Goal: Check status: Check status

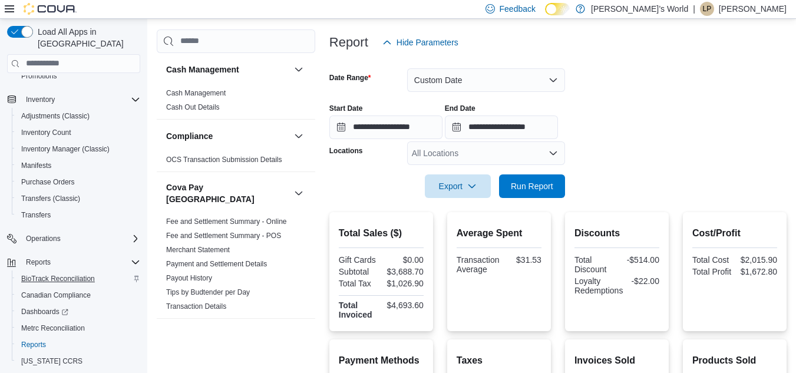
scroll to position [168, 0]
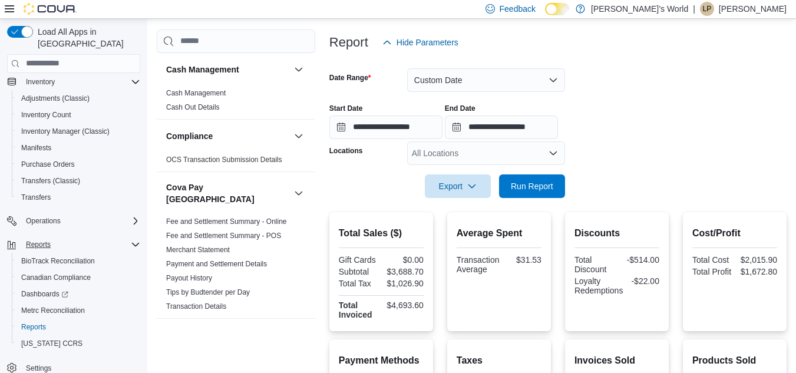
click at [37, 236] on button "Reports" at bounding box center [73, 244] width 143 height 16
click at [37, 240] on span "Reports" at bounding box center [38, 244] width 25 height 9
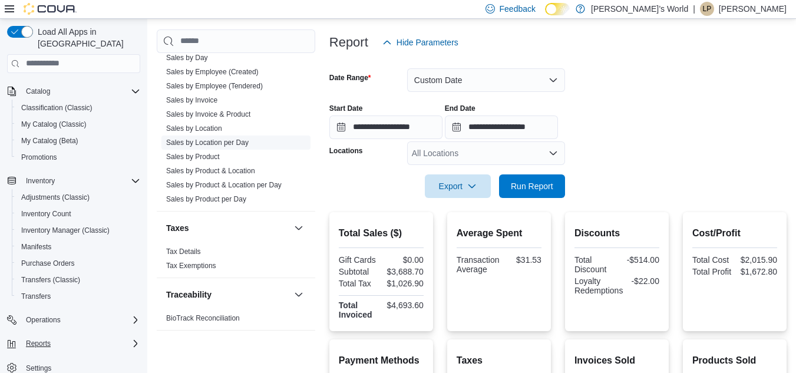
scroll to position [1039, 0]
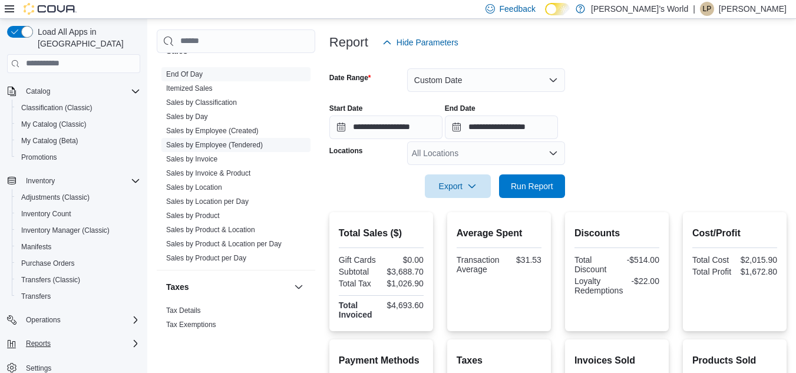
click at [214, 141] on link "Sales by Employee (Tendered)" at bounding box center [214, 145] width 97 height 8
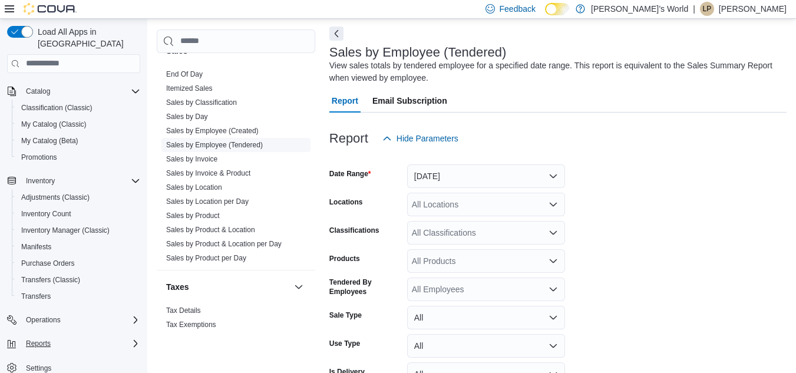
scroll to position [39, 0]
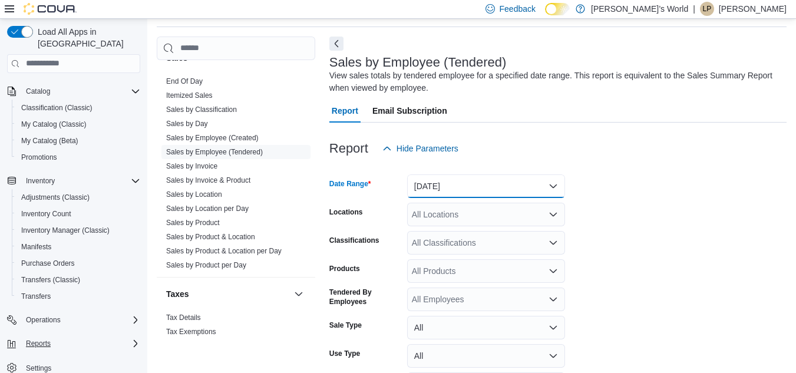
click at [427, 185] on button "[DATE]" at bounding box center [486, 186] width 158 height 24
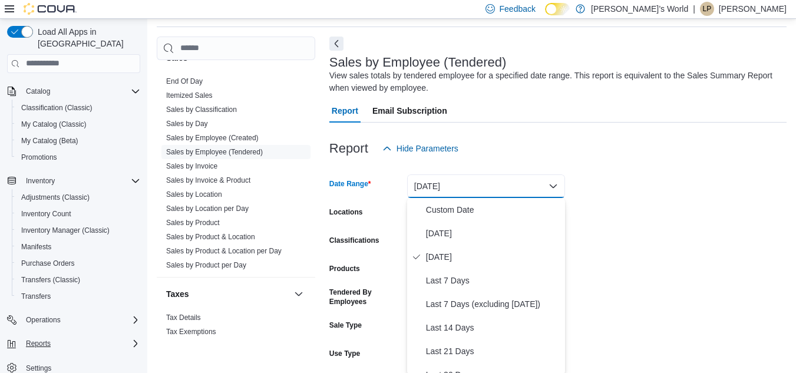
scroll to position [41, 0]
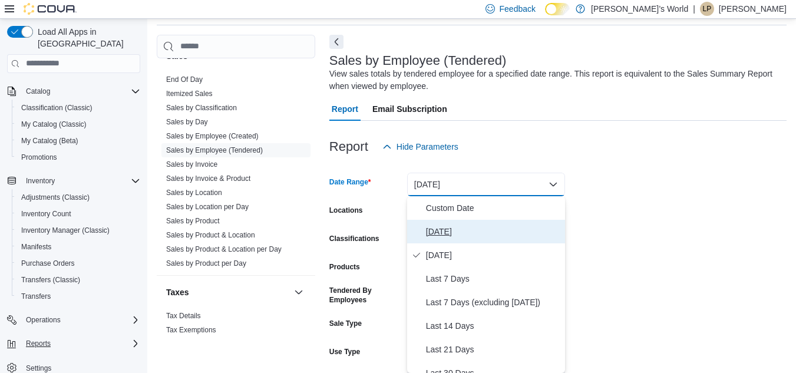
click at [435, 232] on span "[DATE]" at bounding box center [493, 232] width 134 height 14
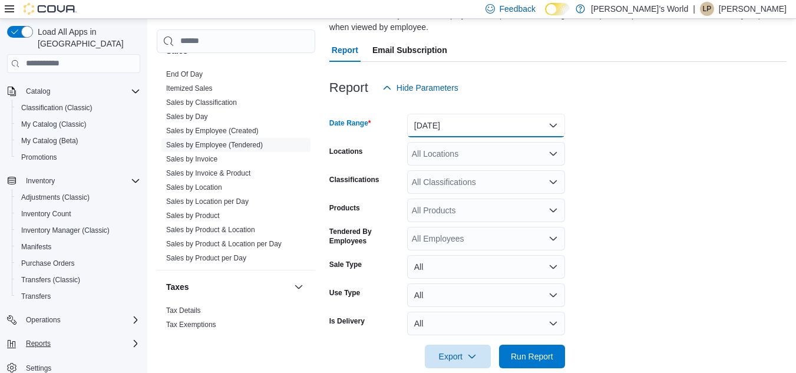
scroll to position [119, 0]
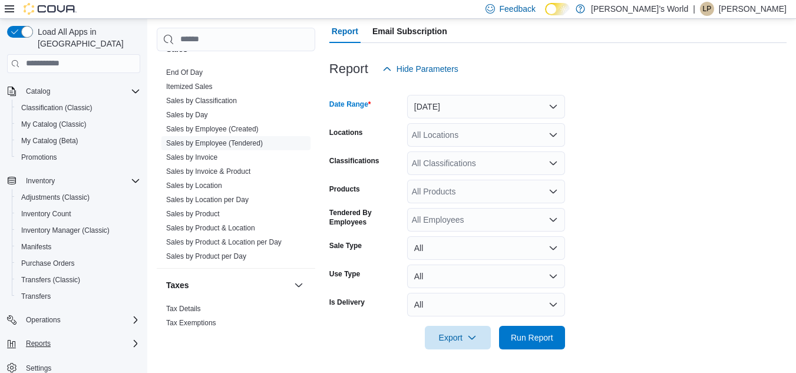
click at [438, 137] on div "All Locations" at bounding box center [486, 135] width 158 height 24
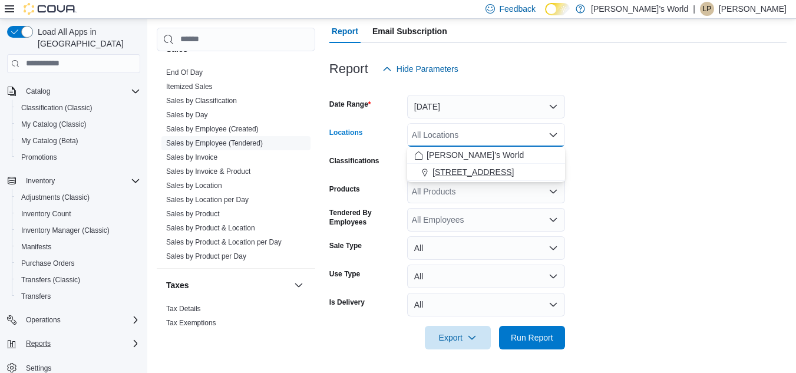
click at [446, 171] on span "[STREET_ADDRESS]" at bounding box center [473, 172] width 81 height 12
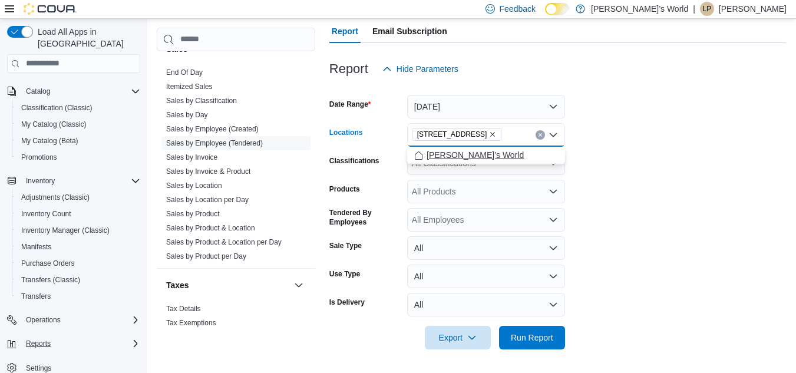
click at [451, 151] on span "[PERSON_NAME]’s World" at bounding box center [475, 155] width 97 height 12
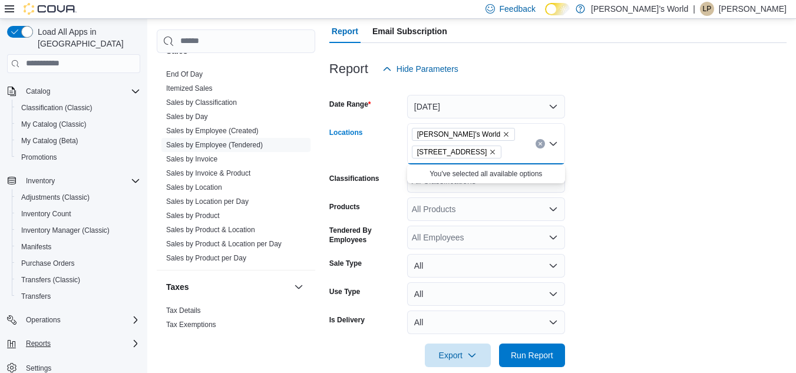
click at [609, 179] on form "Date Range [DATE] Locations Leo’s World [STREET_ADDRESS][GEOGRAPHIC_DATA]. Sele…" at bounding box center [557, 224] width 457 height 286
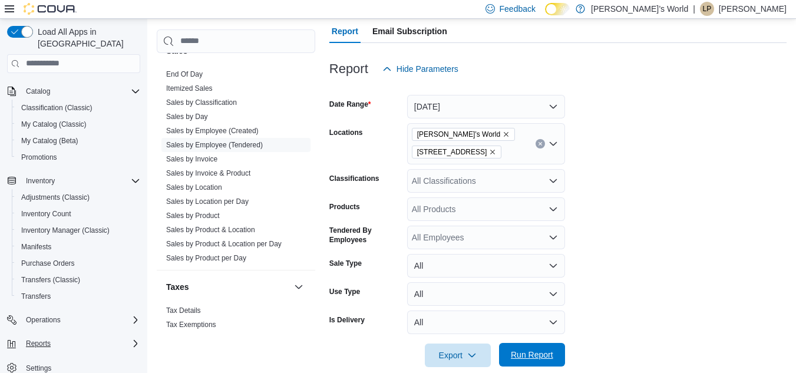
click at [535, 348] on span "Run Report" at bounding box center [532, 355] width 52 height 24
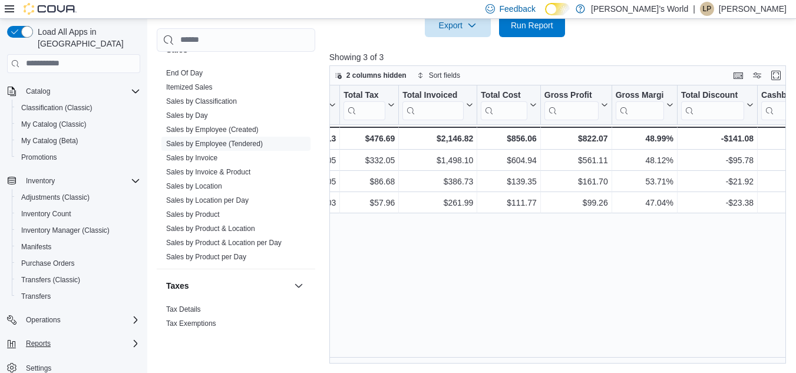
scroll to position [0, 1211]
